Goal: Use online tool/utility

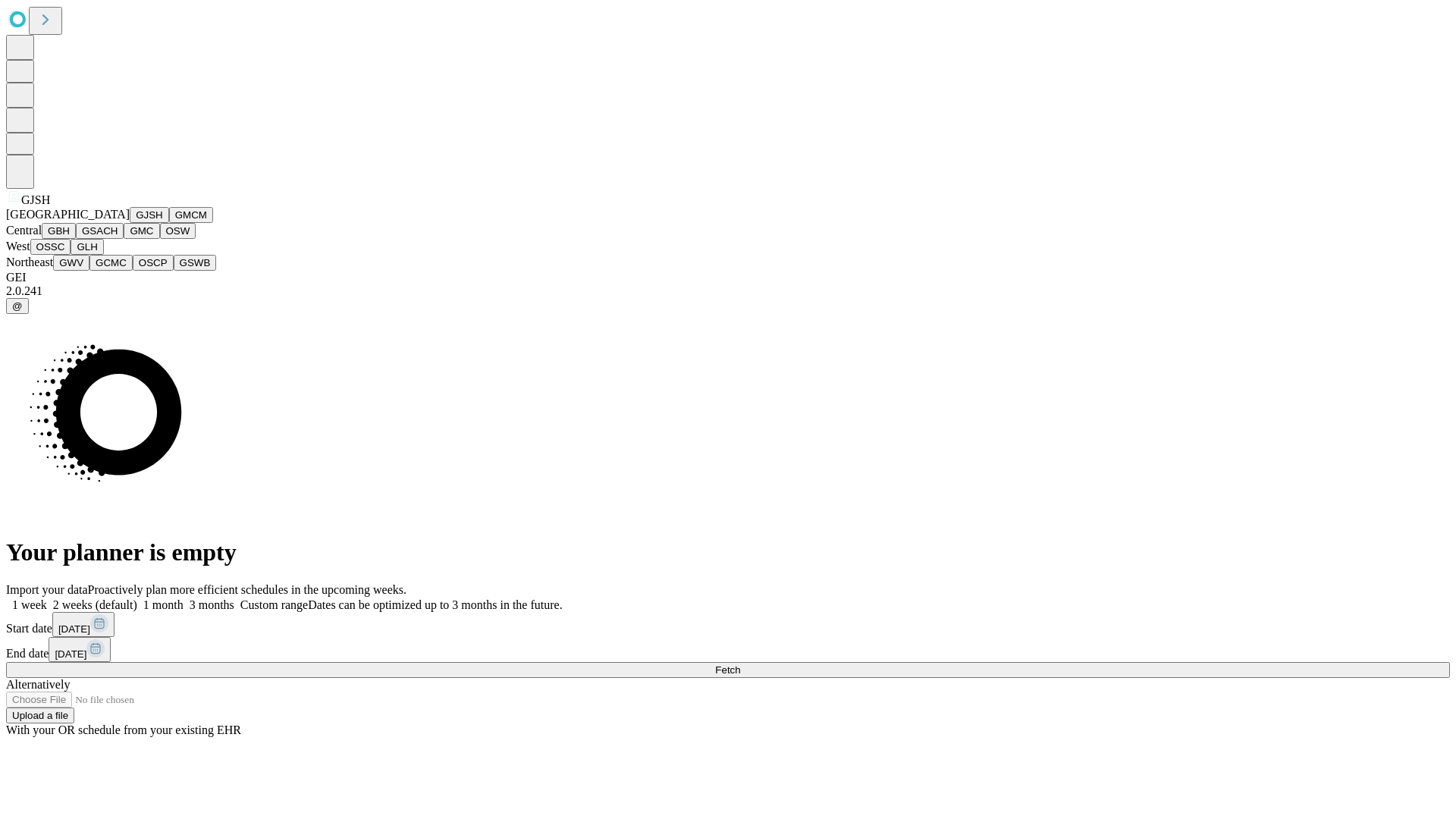
click at [129, 223] on button "GJSH" at bounding box center [149, 214] width 40 height 16
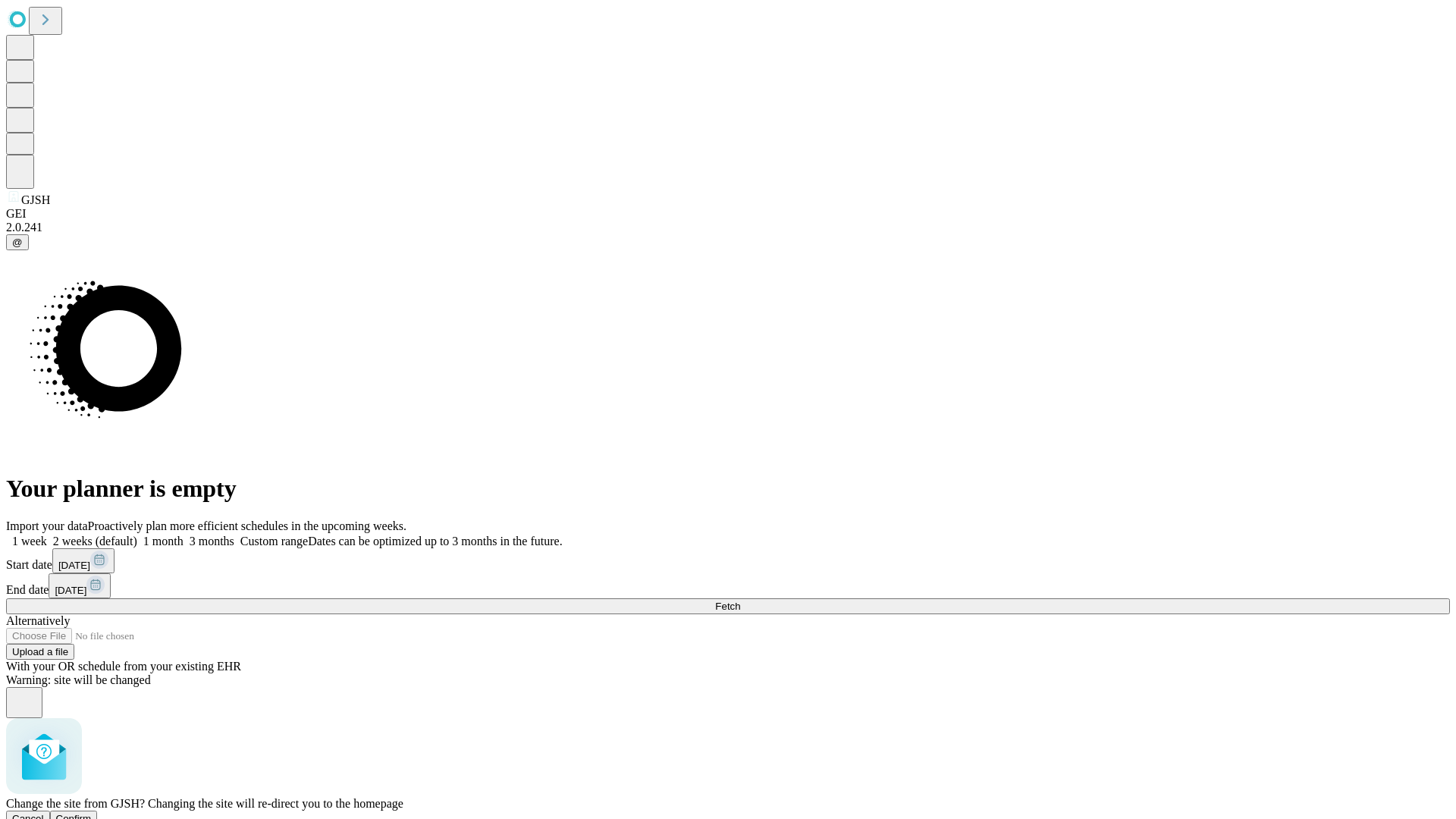
click at [92, 813] on span "Confirm" at bounding box center [73, 818] width 36 height 11
click at [137, 534] on label "2 weeks (default)" at bounding box center [92, 540] width 90 height 13
click at [740, 601] on span "Fetch" at bounding box center [727, 606] width 25 height 11
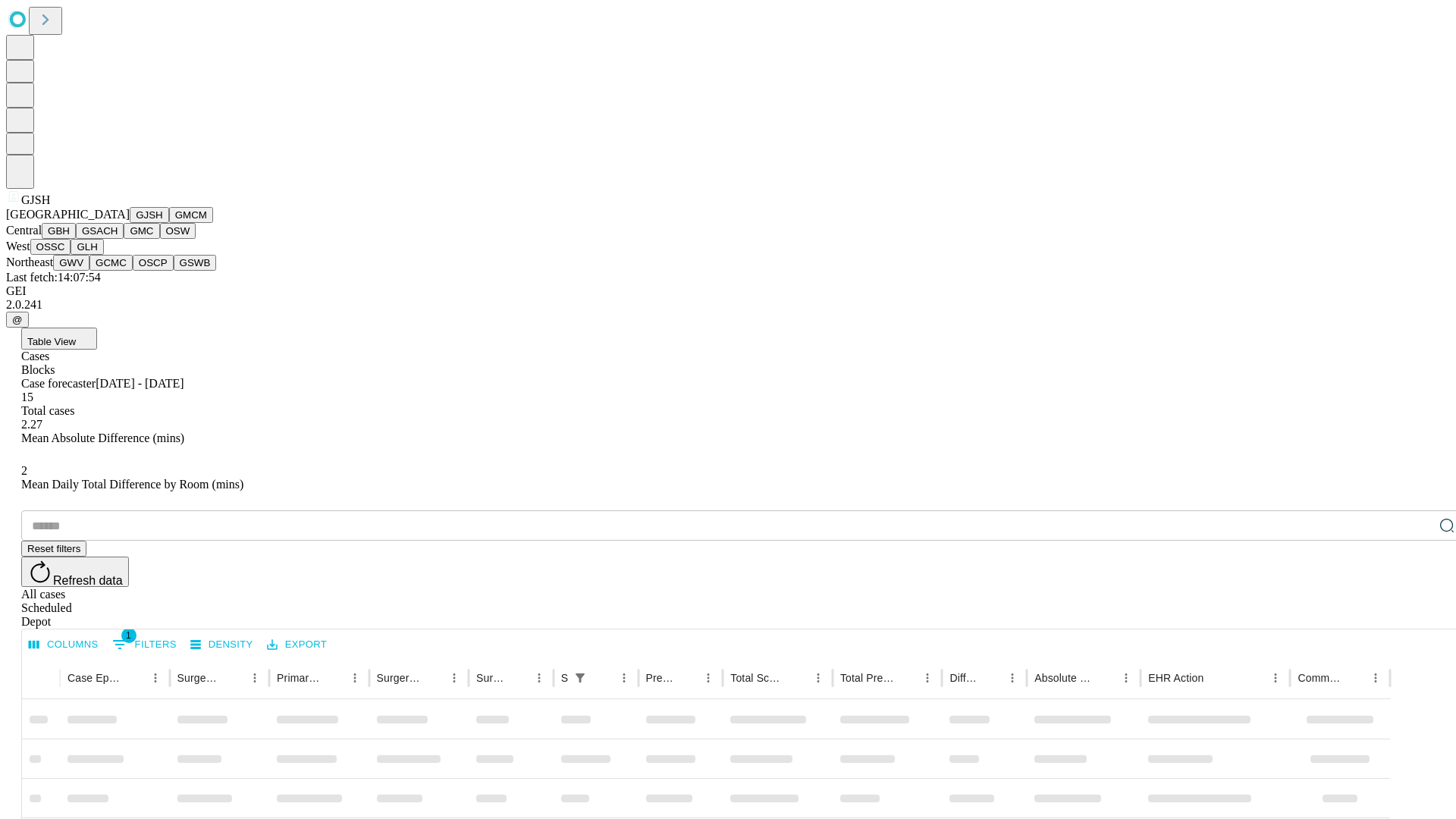
click at [169, 223] on button "GMCM" at bounding box center [191, 214] width 44 height 16
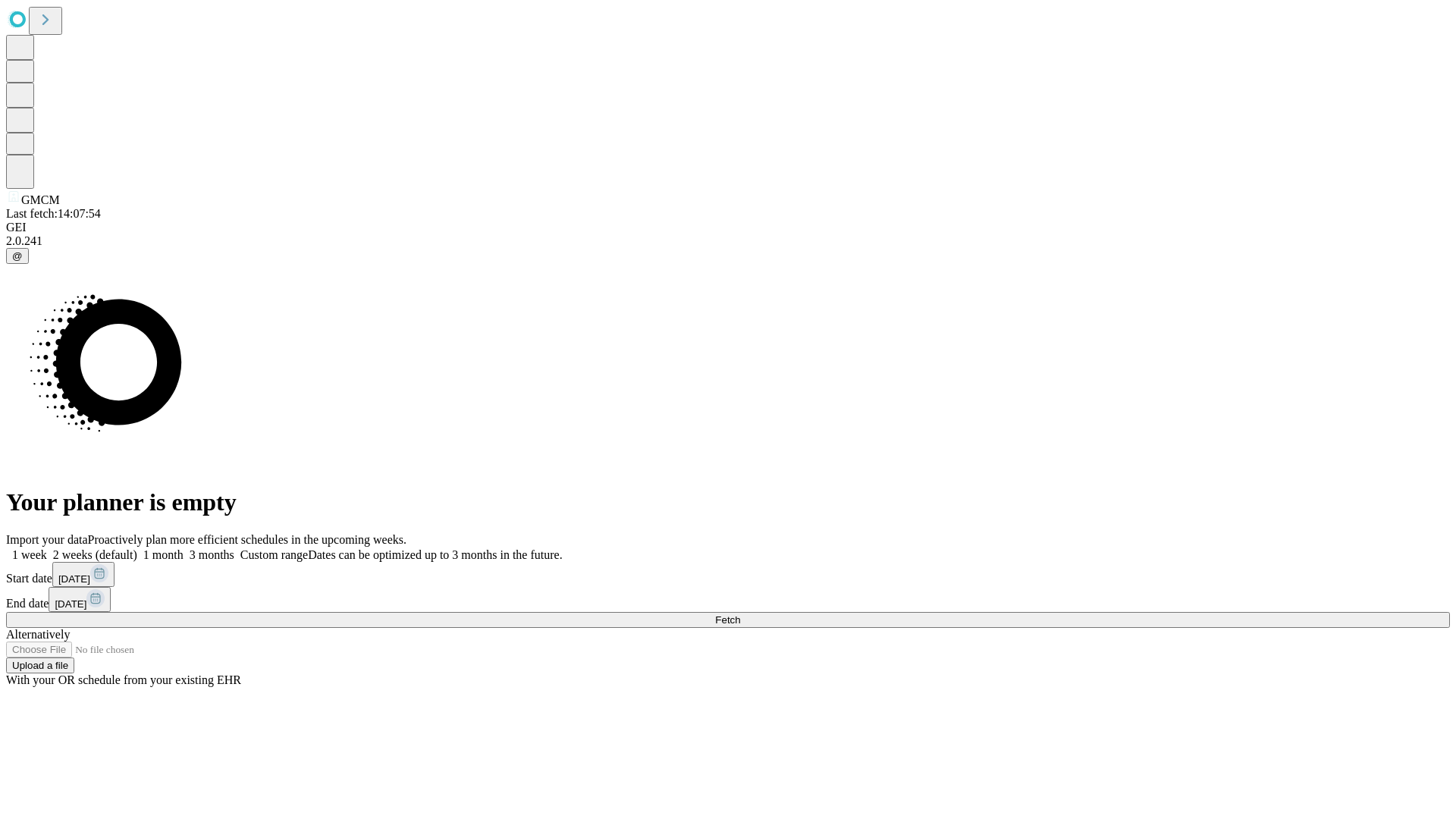
click at [137, 548] on label "2 weeks (default)" at bounding box center [92, 554] width 90 height 13
click at [740, 614] on span "Fetch" at bounding box center [727, 619] width 25 height 11
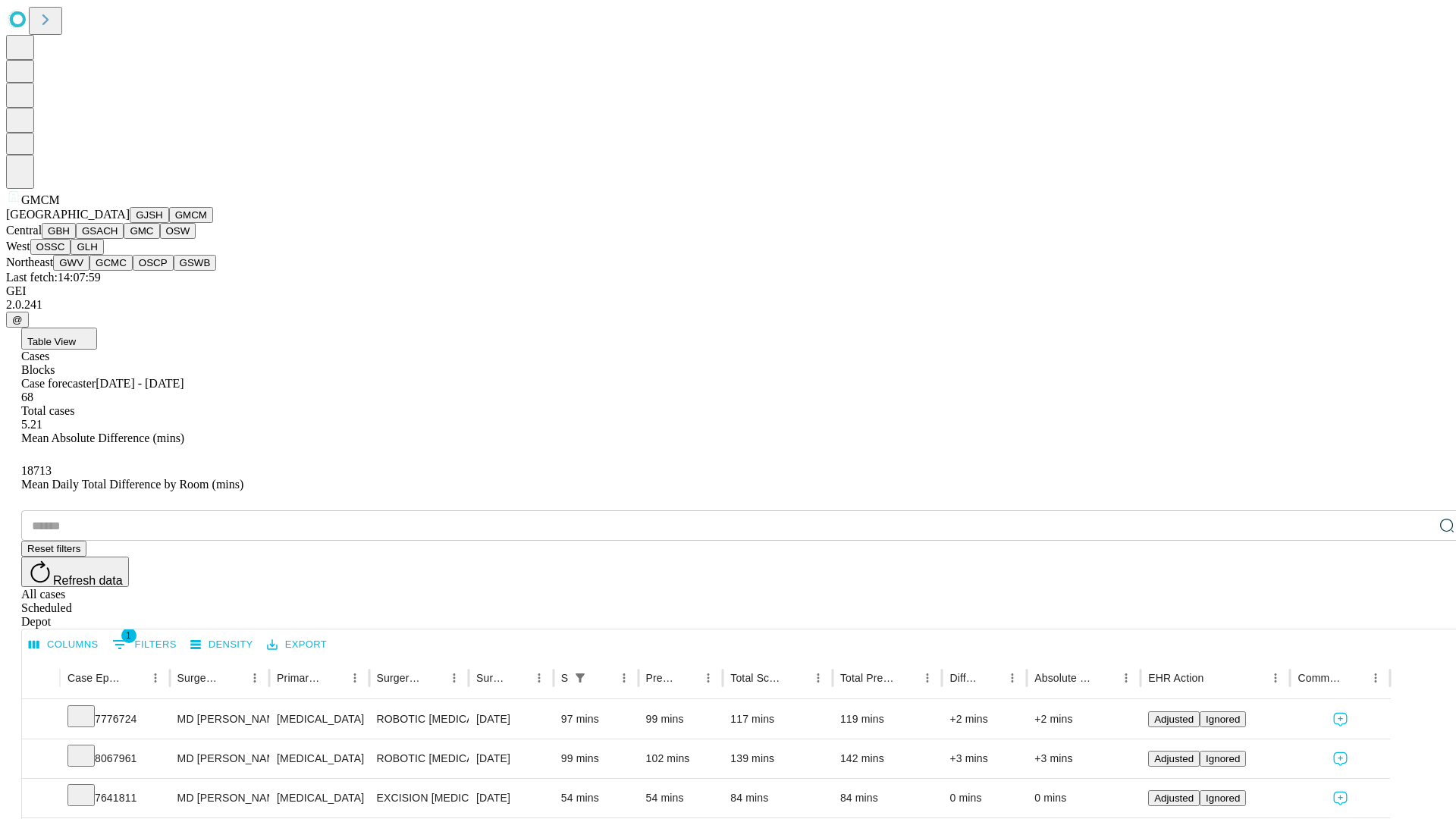
click at [76, 239] on button "GBH" at bounding box center [58, 230] width 34 height 16
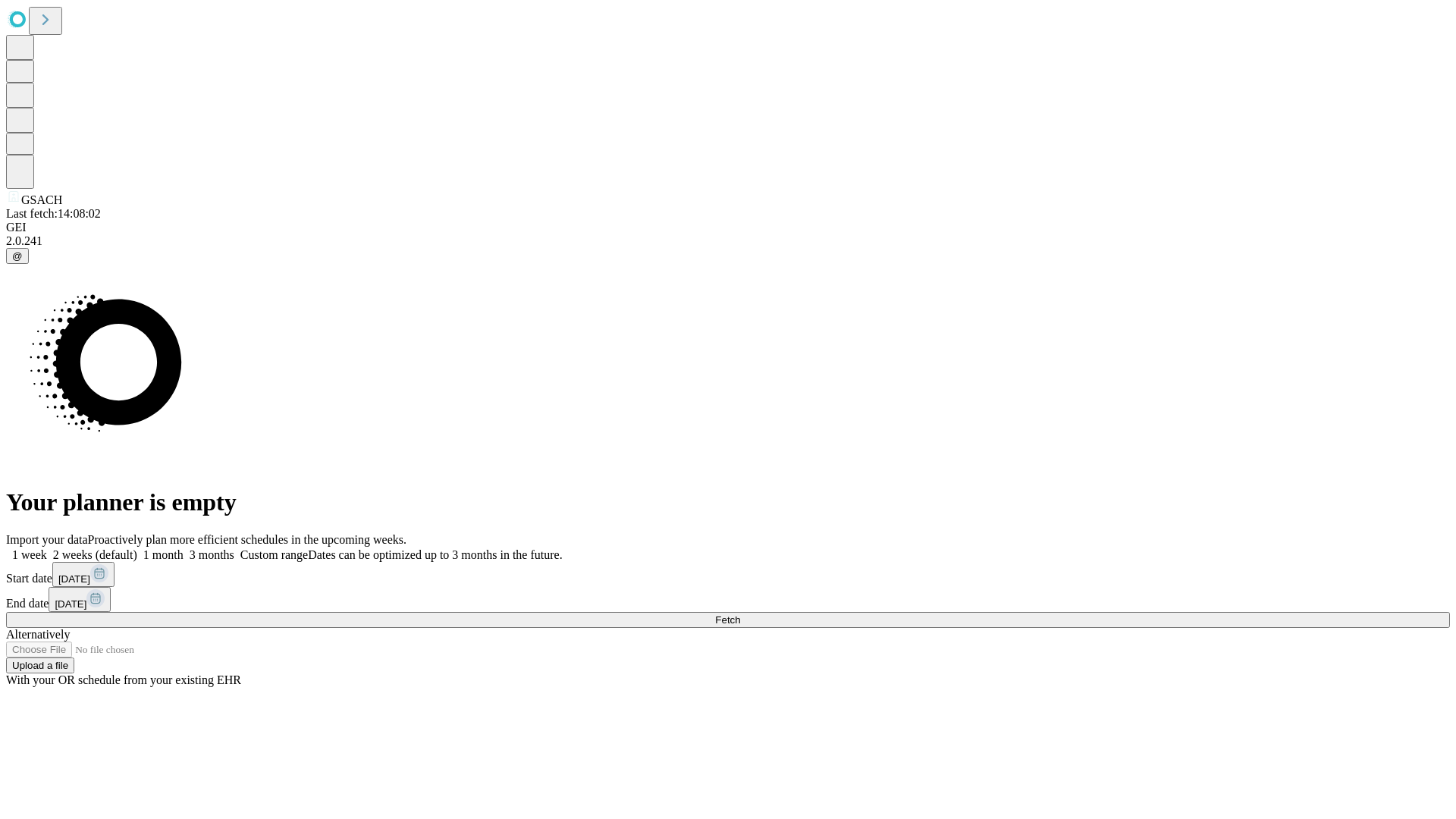
click at [137, 548] on label "2 weeks (default)" at bounding box center [92, 554] width 90 height 13
click at [740, 614] on span "Fetch" at bounding box center [727, 619] width 25 height 11
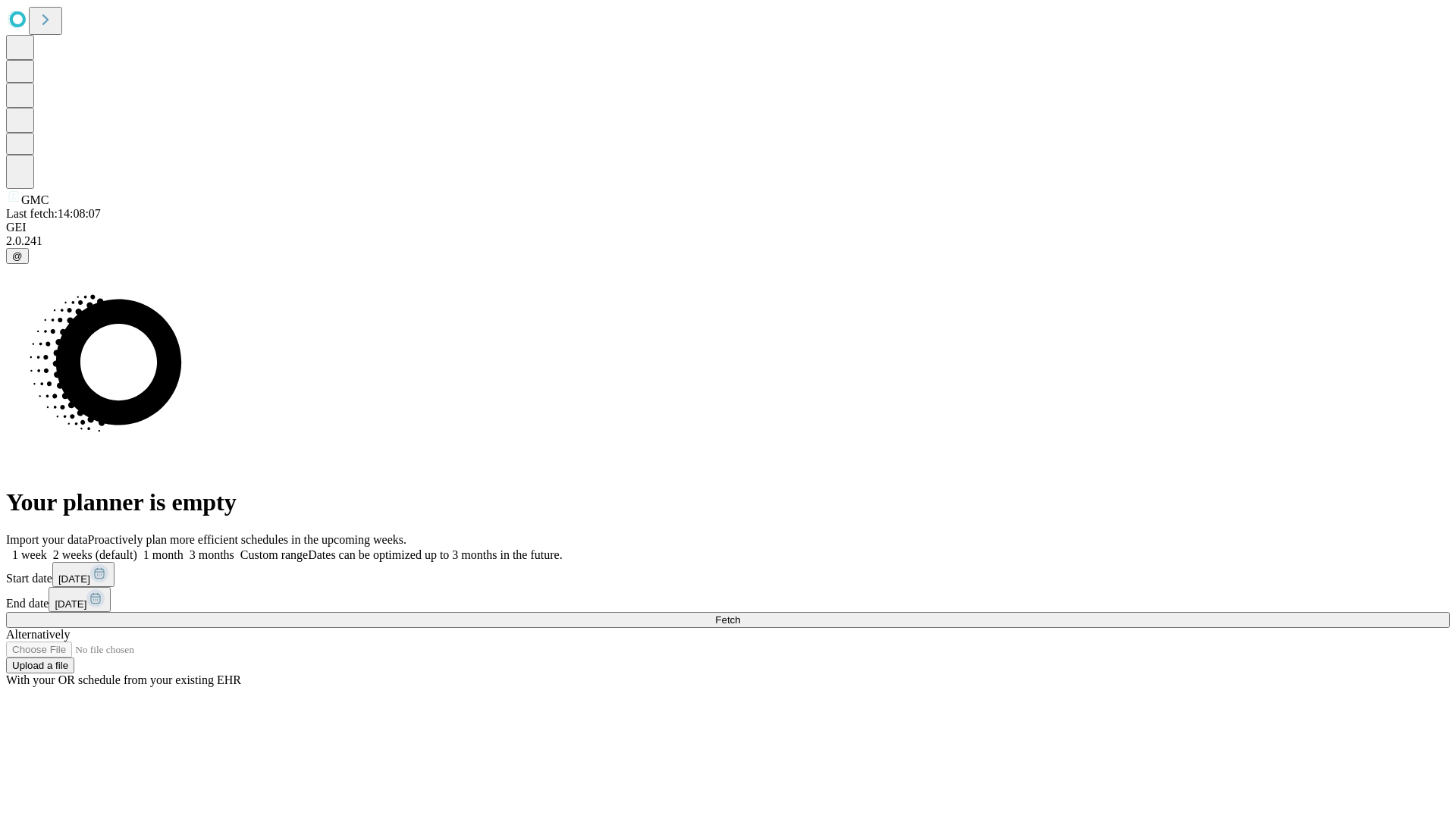
click at [137, 548] on label "2 weeks (default)" at bounding box center [92, 554] width 90 height 13
click at [740, 614] on span "Fetch" at bounding box center [727, 619] width 25 height 11
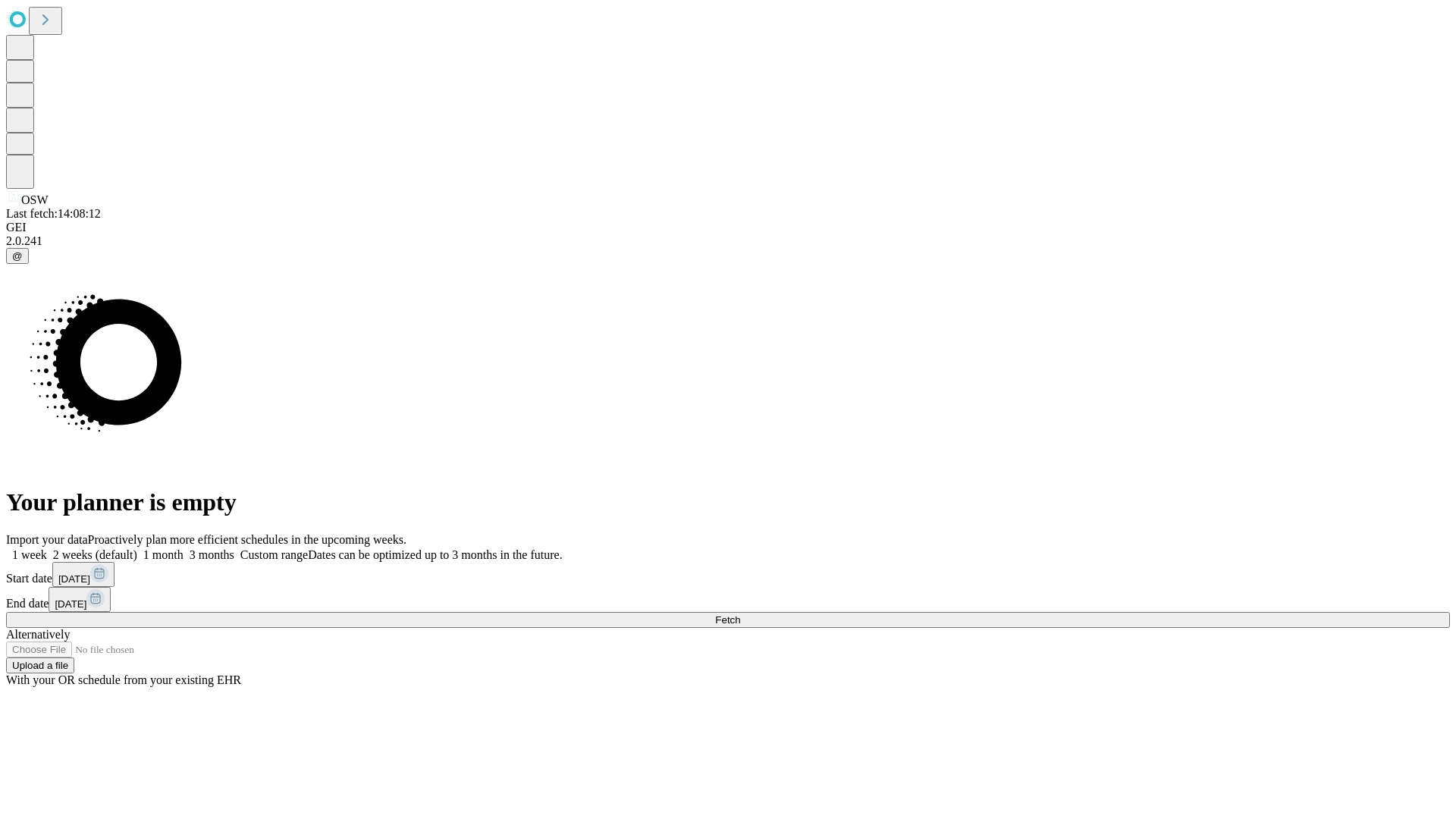
click at [137, 548] on label "2 weeks (default)" at bounding box center [92, 554] width 90 height 13
click at [740, 614] on span "Fetch" at bounding box center [727, 619] width 25 height 11
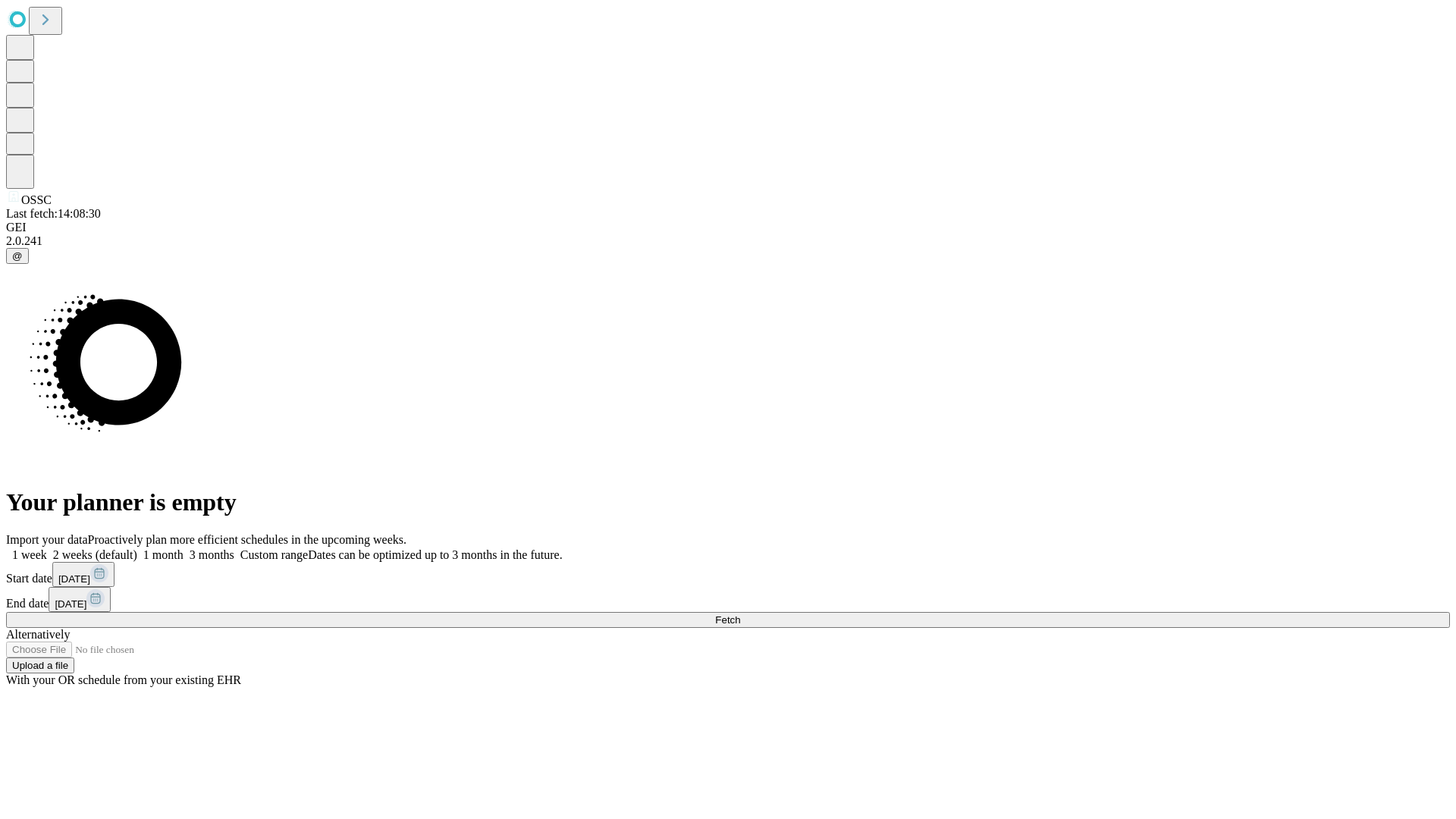
click at [137, 548] on label "2 weeks (default)" at bounding box center [92, 554] width 90 height 13
click at [740, 614] on span "Fetch" at bounding box center [727, 619] width 25 height 11
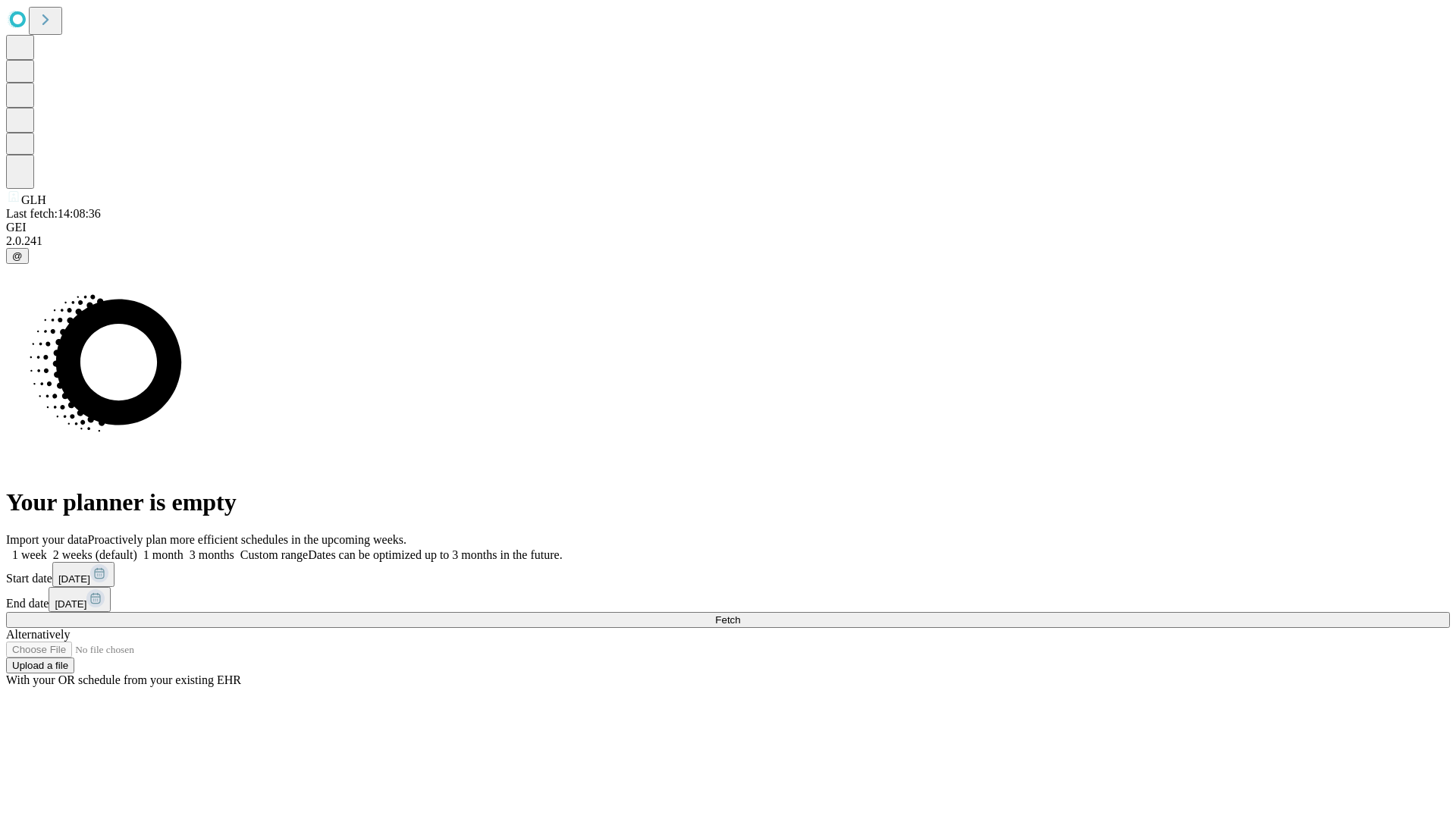
click at [137, 548] on label "2 weeks (default)" at bounding box center [92, 554] width 90 height 13
click at [740, 614] on span "Fetch" at bounding box center [727, 619] width 25 height 11
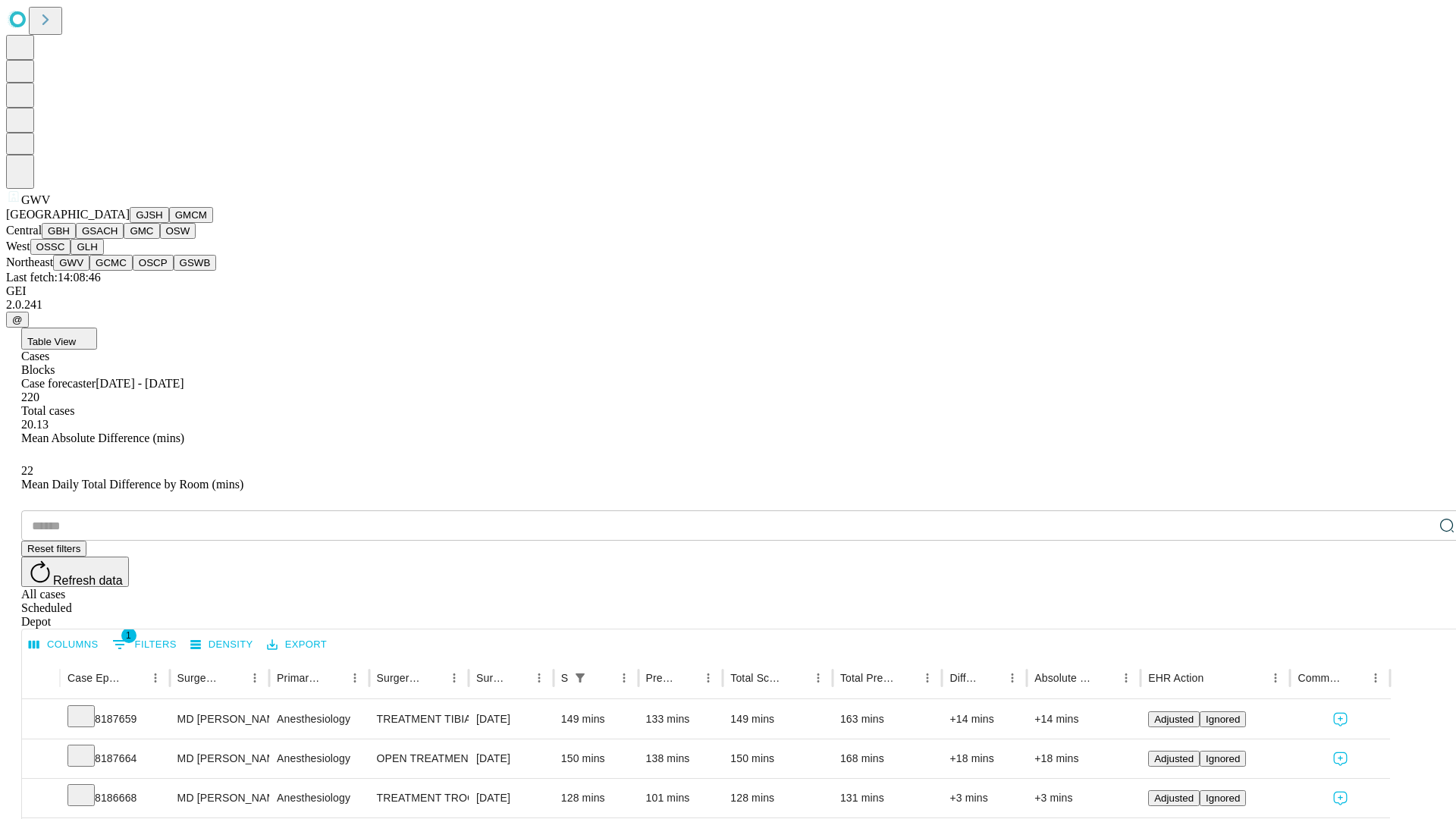
click at [118, 271] on button "GCMC" at bounding box center [111, 263] width 43 height 16
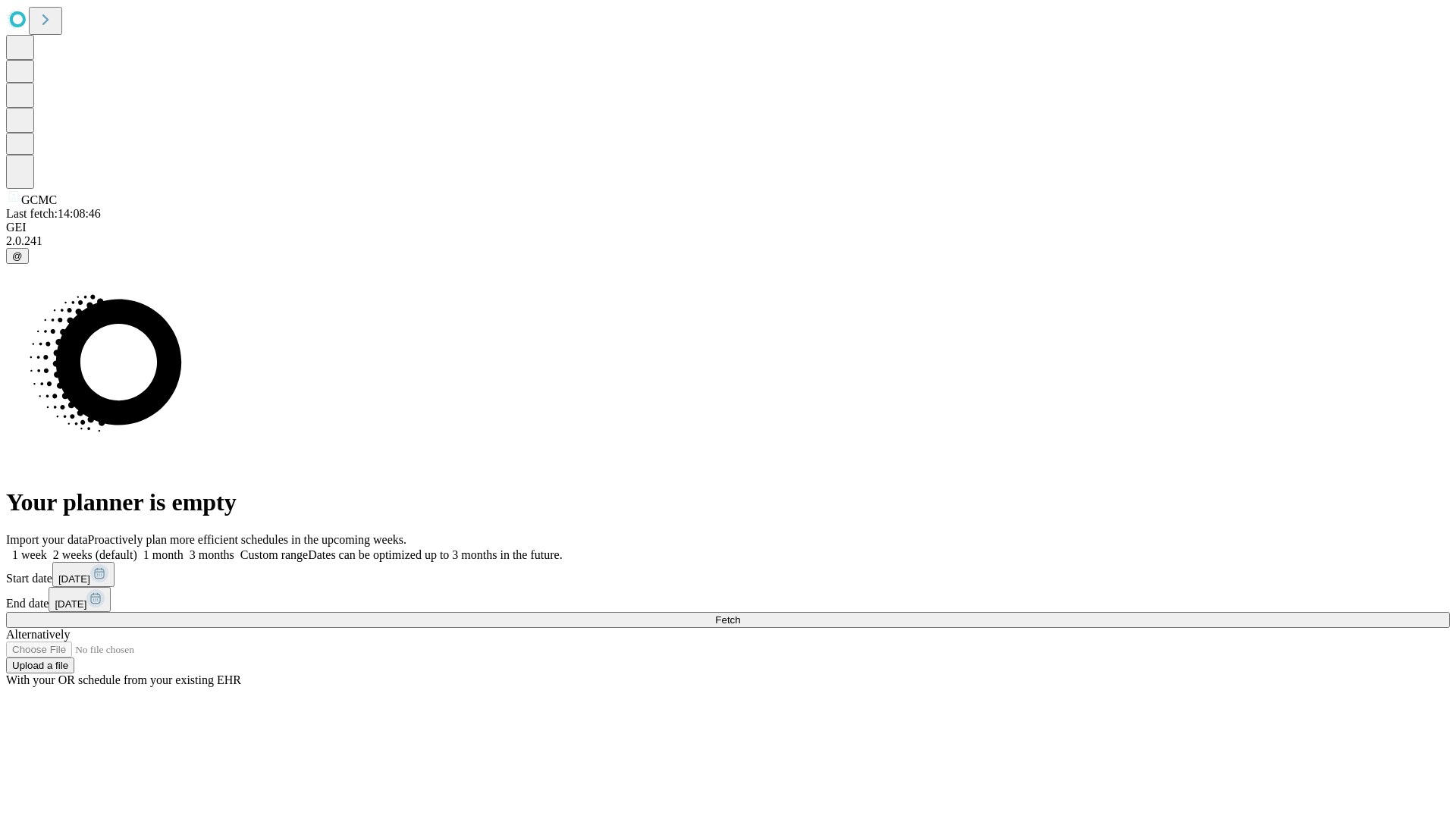
click at [137, 548] on label "2 weeks (default)" at bounding box center [92, 554] width 90 height 13
click at [740, 614] on span "Fetch" at bounding box center [727, 619] width 25 height 11
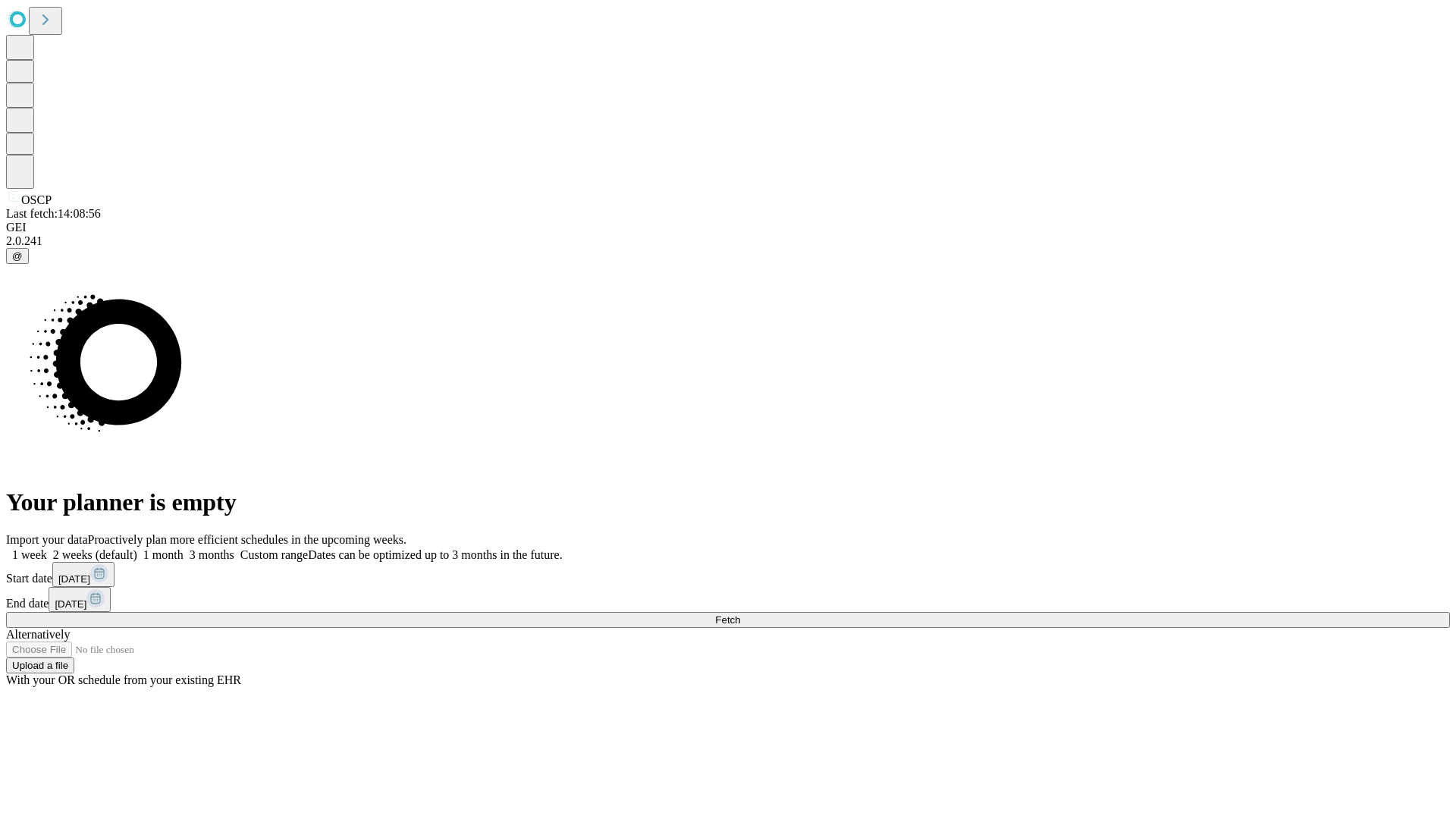
click at [137, 548] on label "2 weeks (default)" at bounding box center [92, 554] width 90 height 13
click at [740, 614] on span "Fetch" at bounding box center [727, 619] width 25 height 11
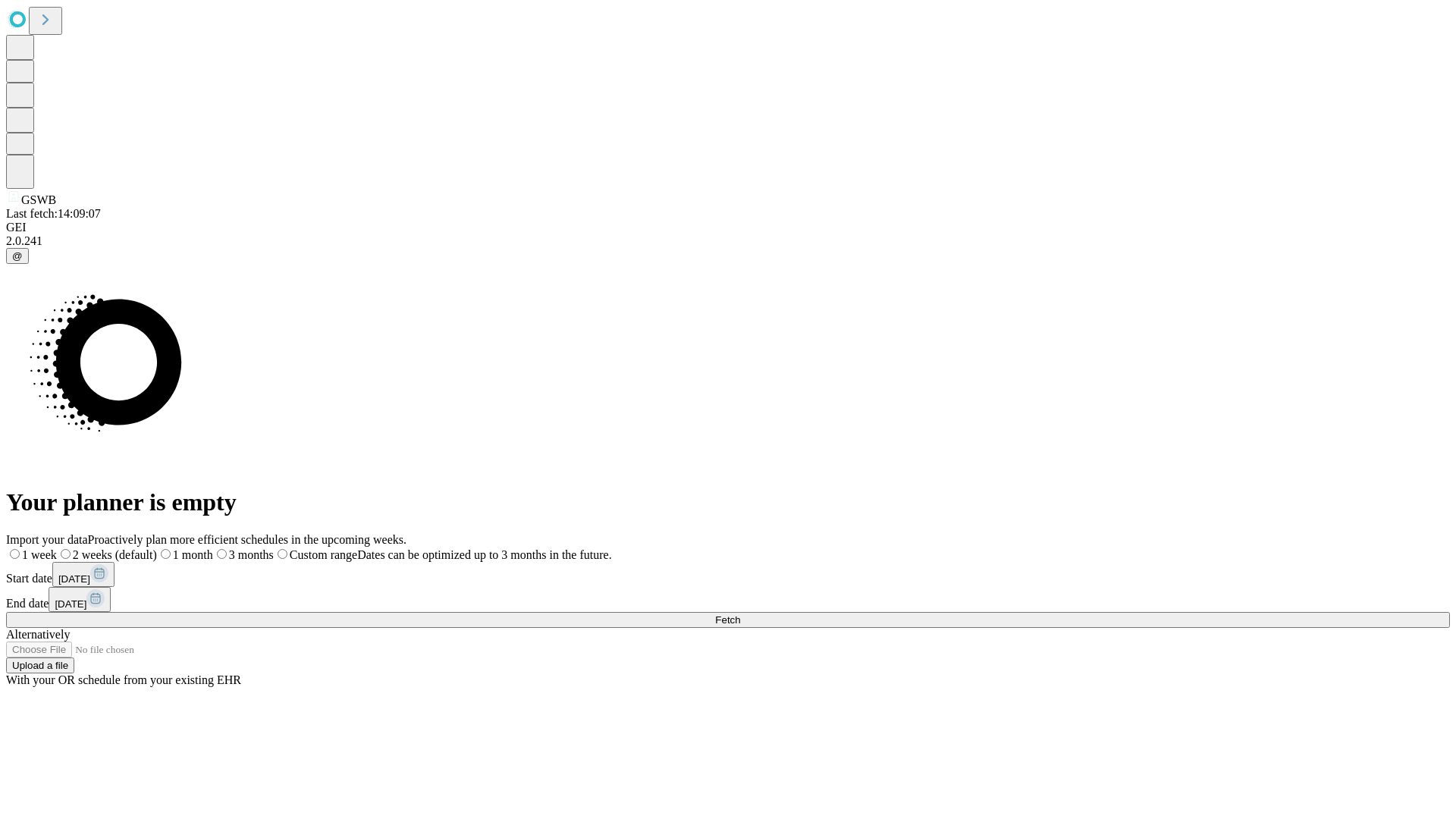
click at [157, 548] on label "2 weeks (default)" at bounding box center [106, 554] width 100 height 13
click at [740, 614] on span "Fetch" at bounding box center [727, 619] width 25 height 11
